Goal: Check status: Check status

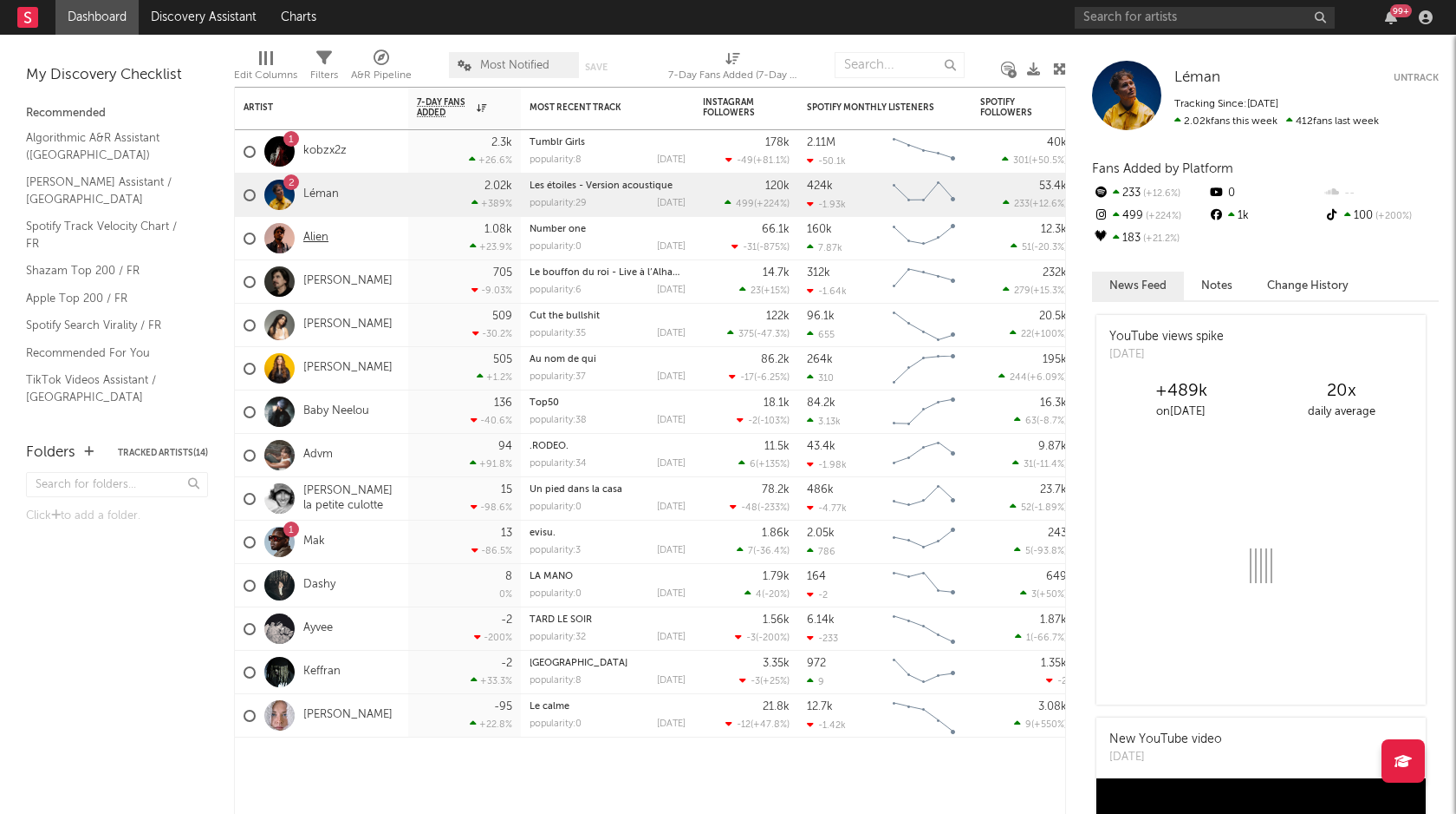
click at [313, 236] on link "Alien" at bounding box center [316, 238] width 25 height 15
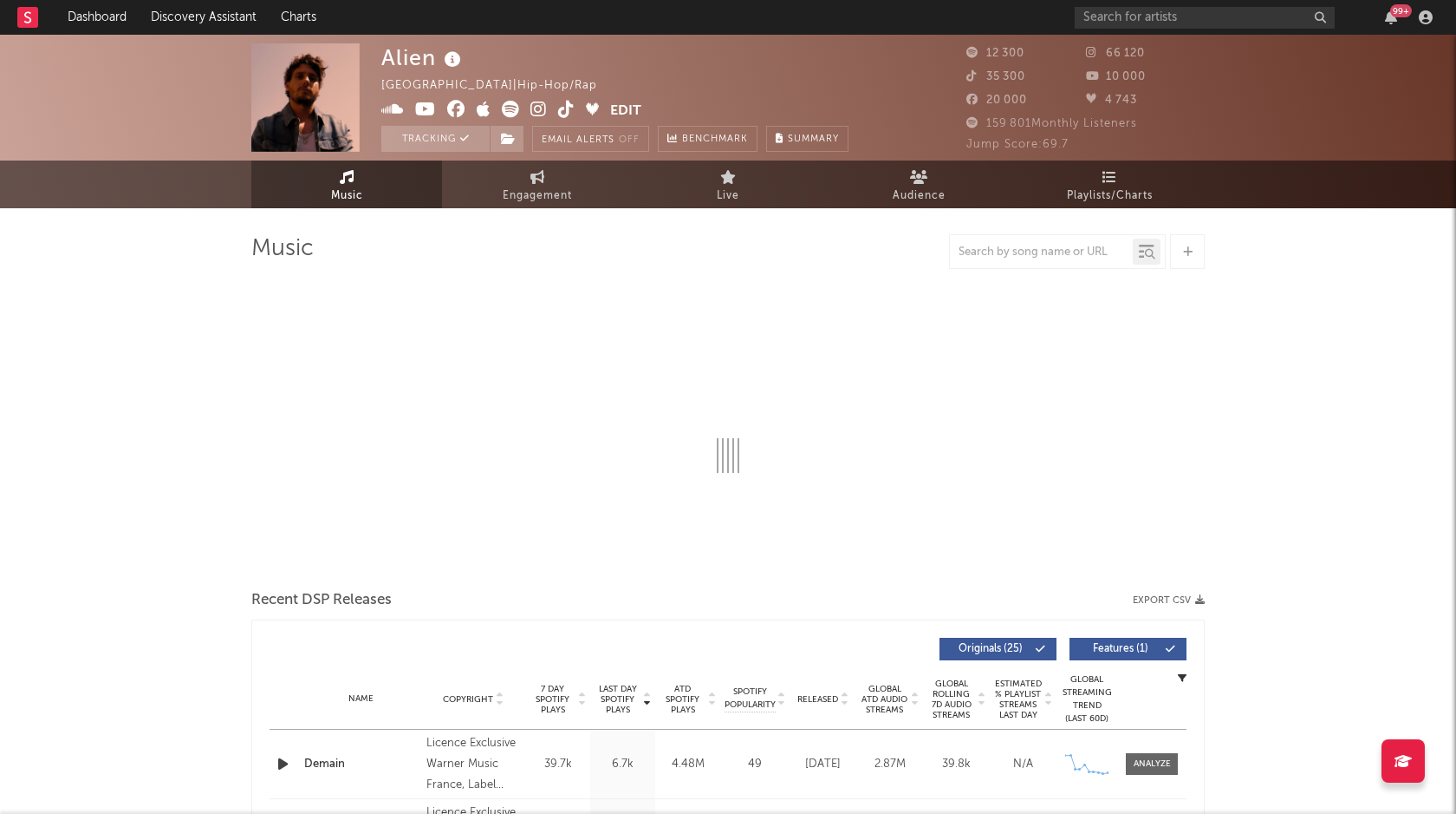
select select "6m"
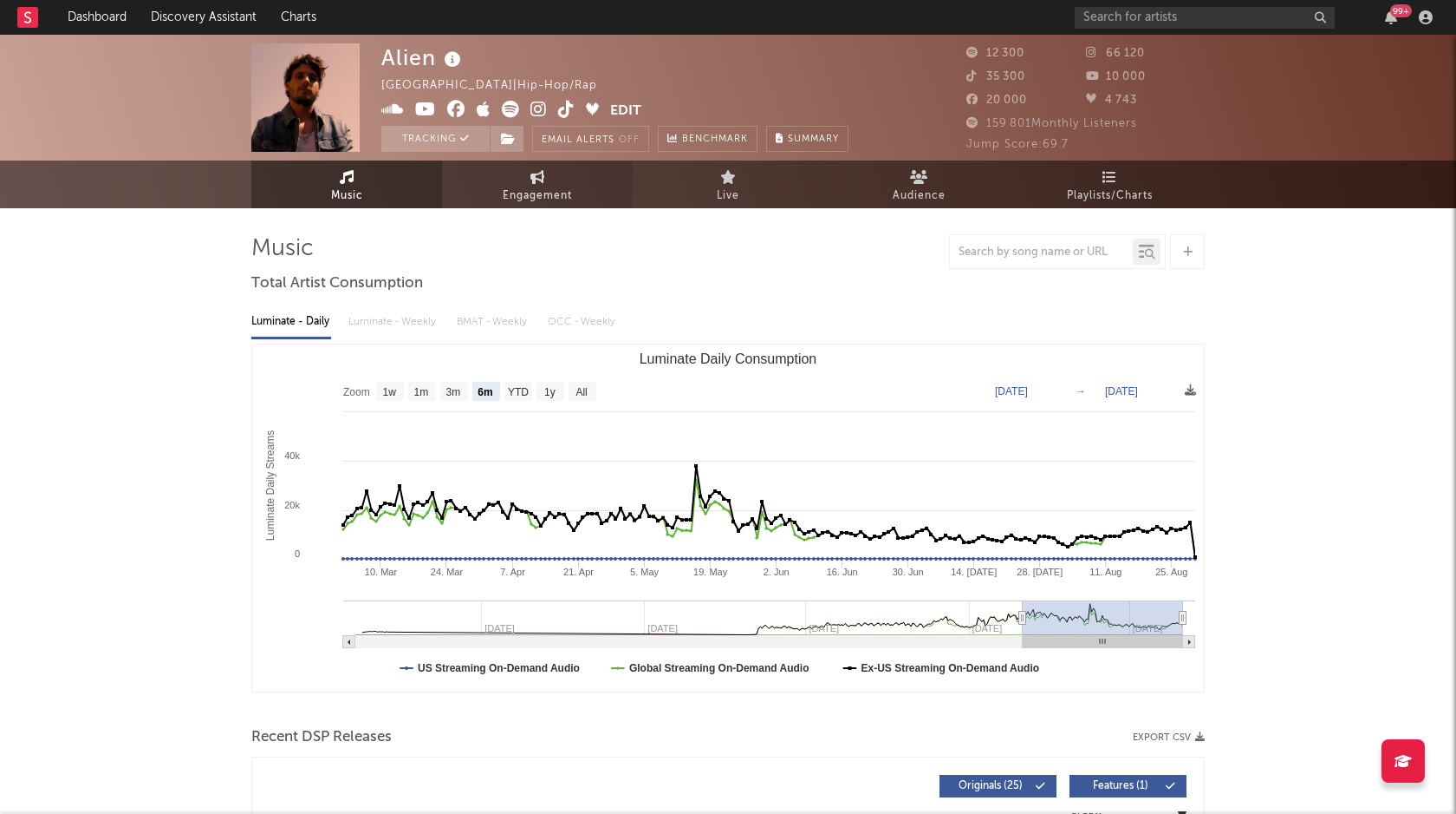
click at [549, 188] on span "Engagement" at bounding box center [537, 196] width 69 height 21
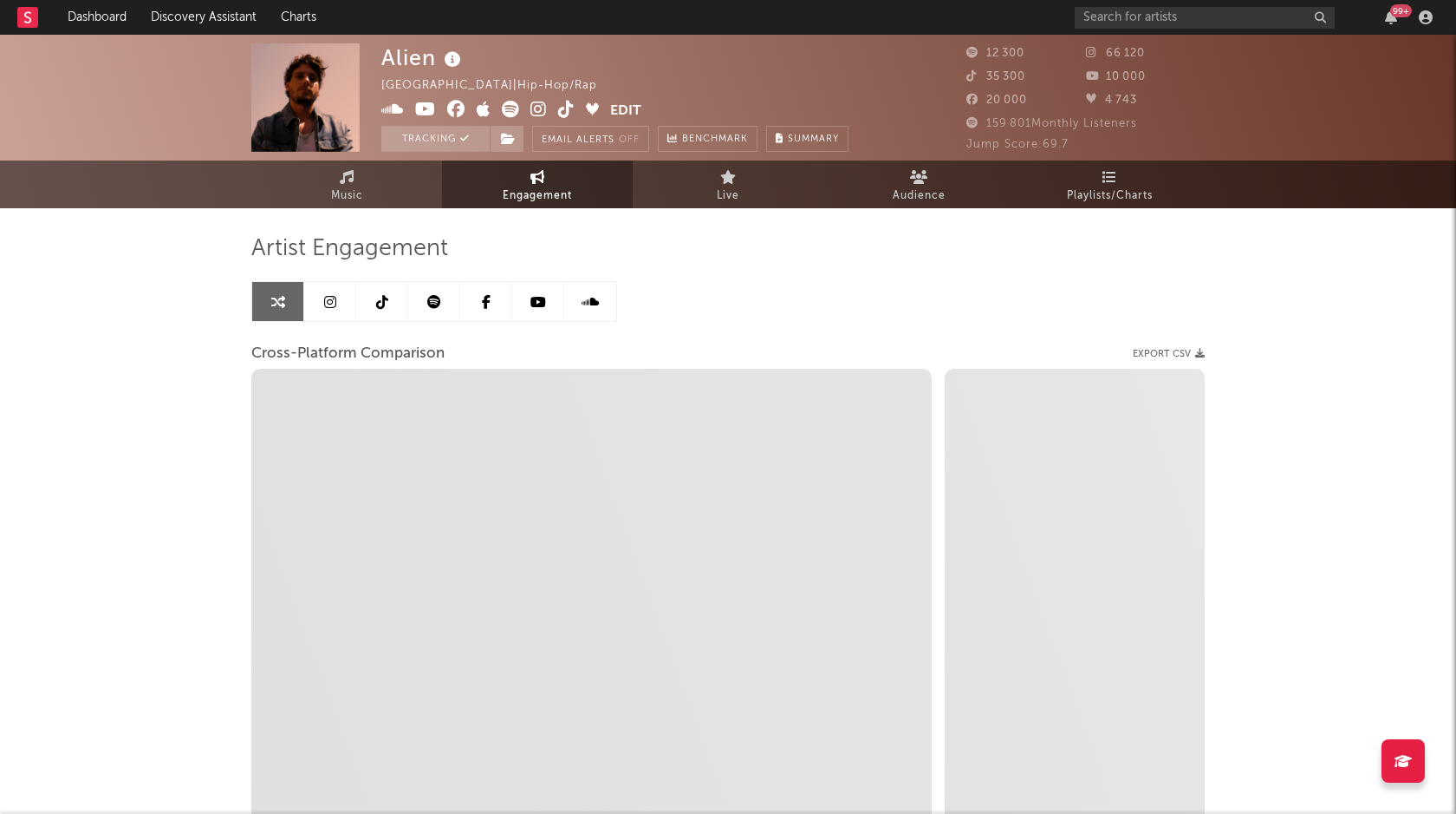
select select "1w"
click at [556, 306] on link at bounding box center [538, 301] width 52 height 39
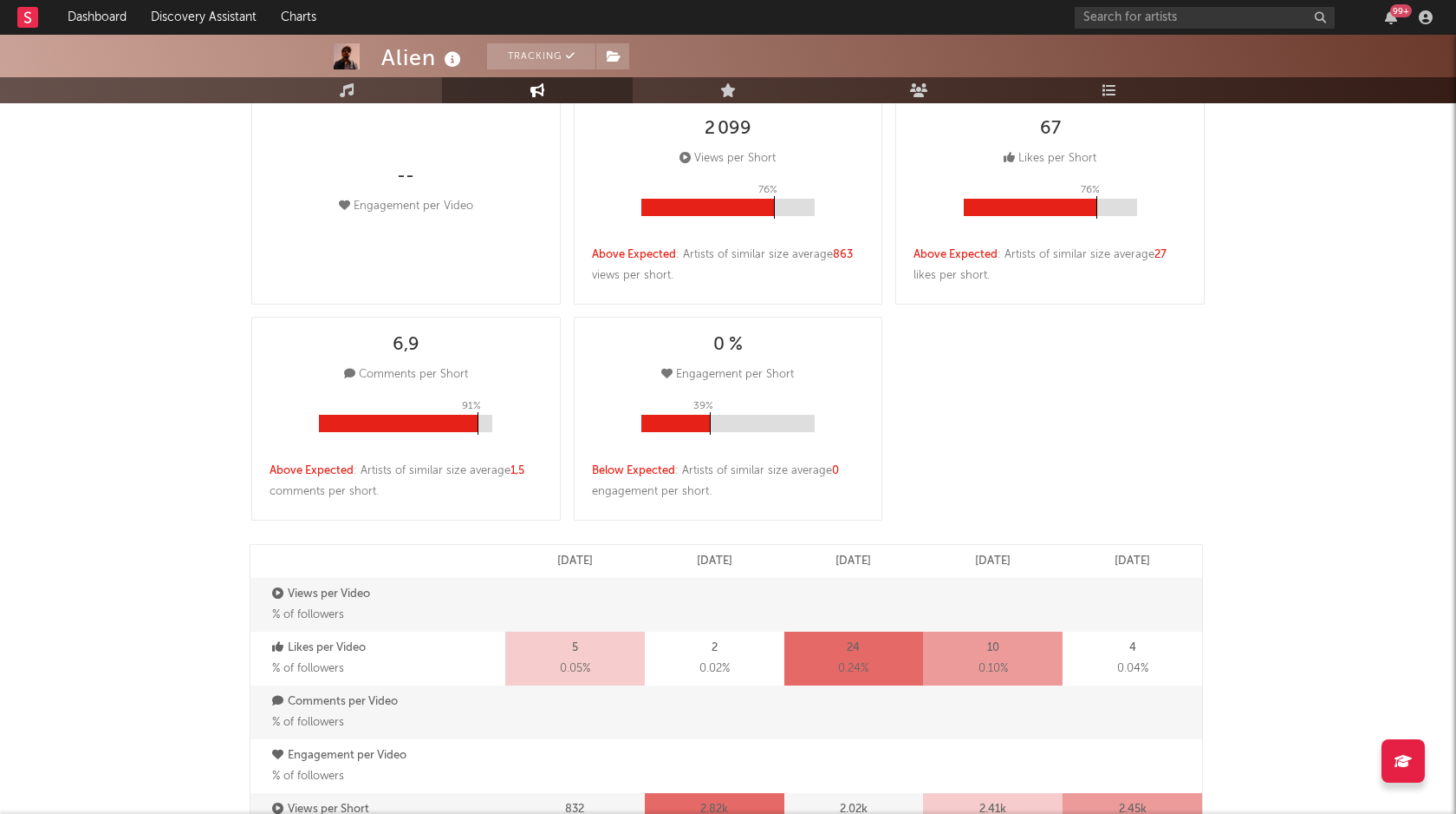
select select "6m"
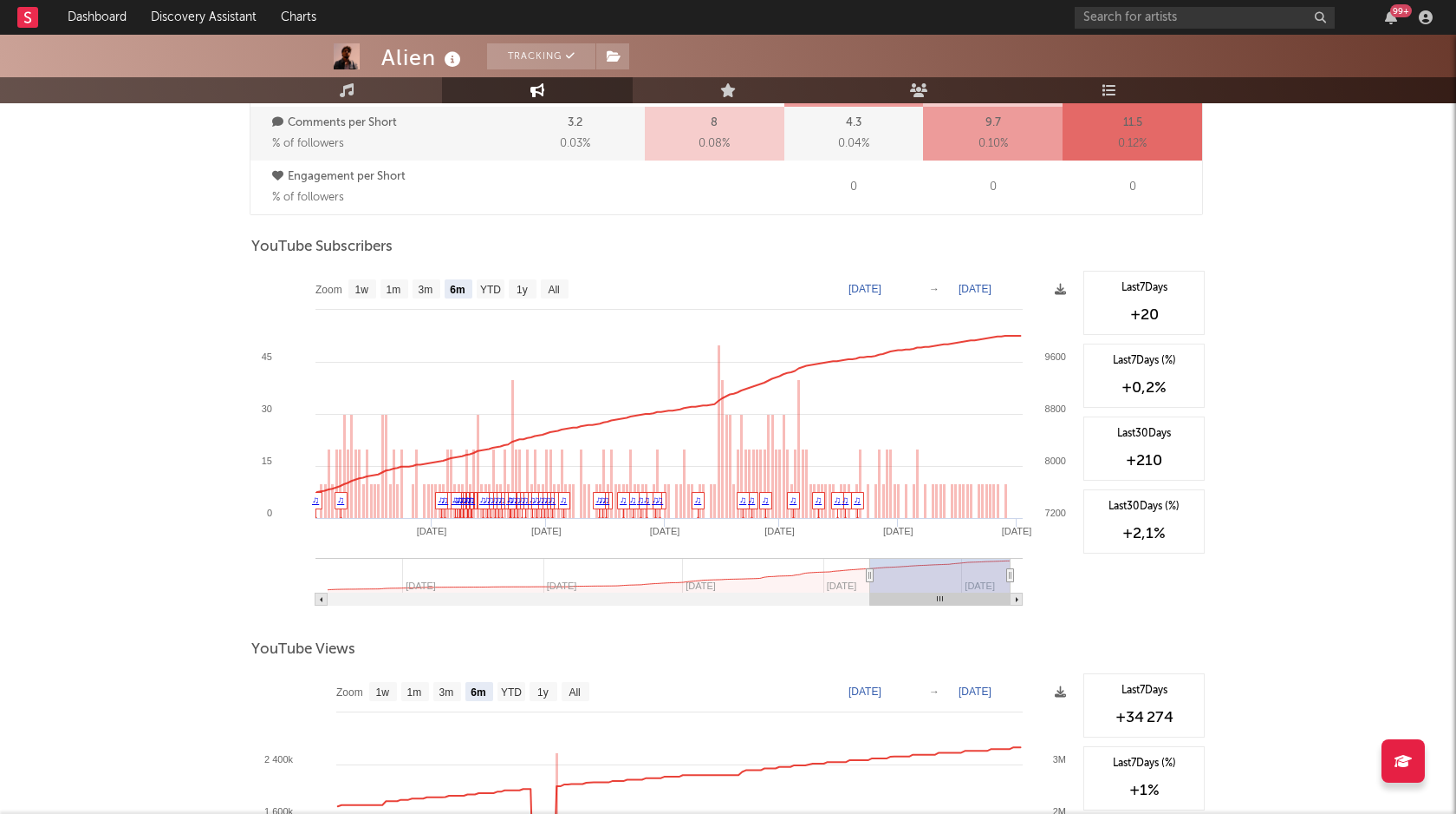
scroll to position [1308, 0]
click at [502, 286] on rect at bounding box center [491, 289] width 28 height 19
select select "YTD"
type input "[DATE]"
